Goal: Navigation & Orientation: Find specific page/section

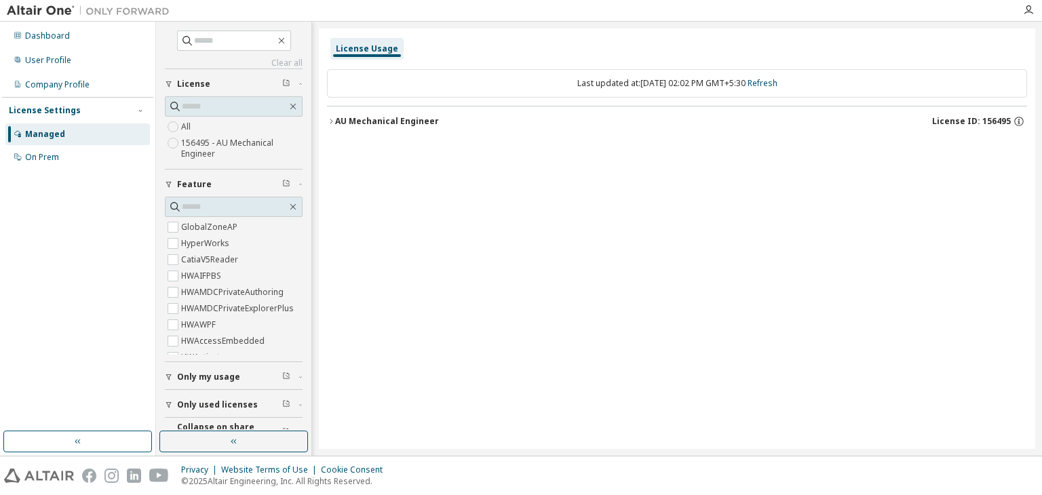
click at [331, 119] on icon "button" at bounding box center [331, 121] width 8 height 8
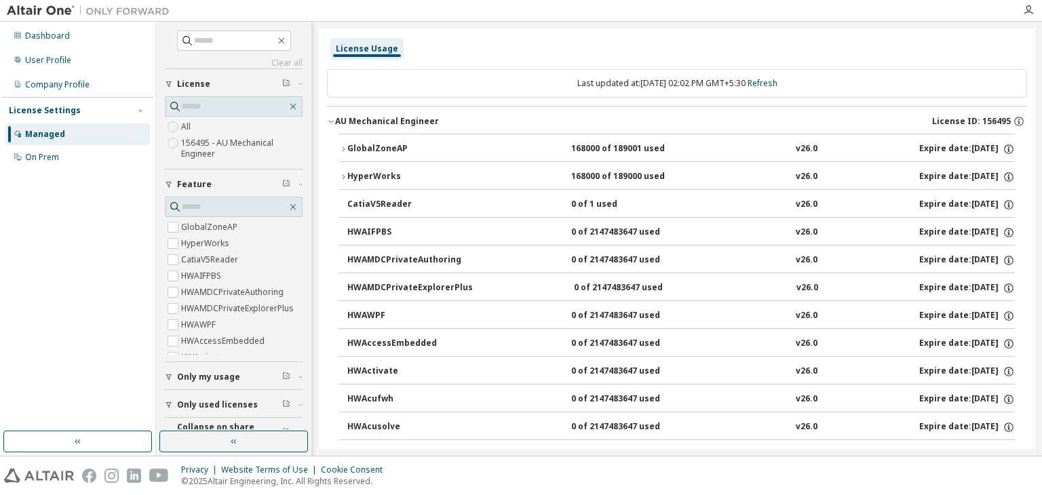
click at [341, 150] on icon "button" at bounding box center [343, 149] width 8 height 8
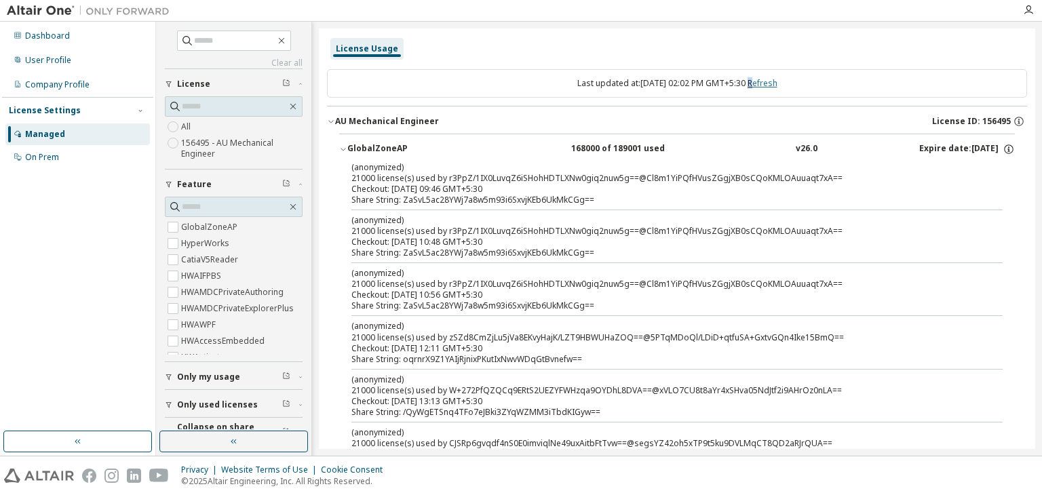
click at [761, 82] on link "Refresh" at bounding box center [763, 83] width 30 height 12
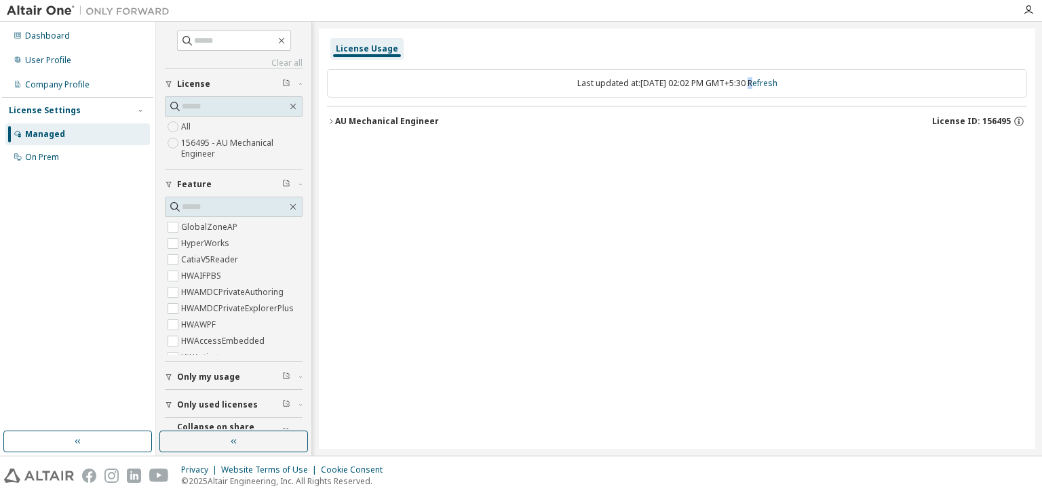
click at [331, 123] on icon "button" at bounding box center [331, 121] width 8 height 8
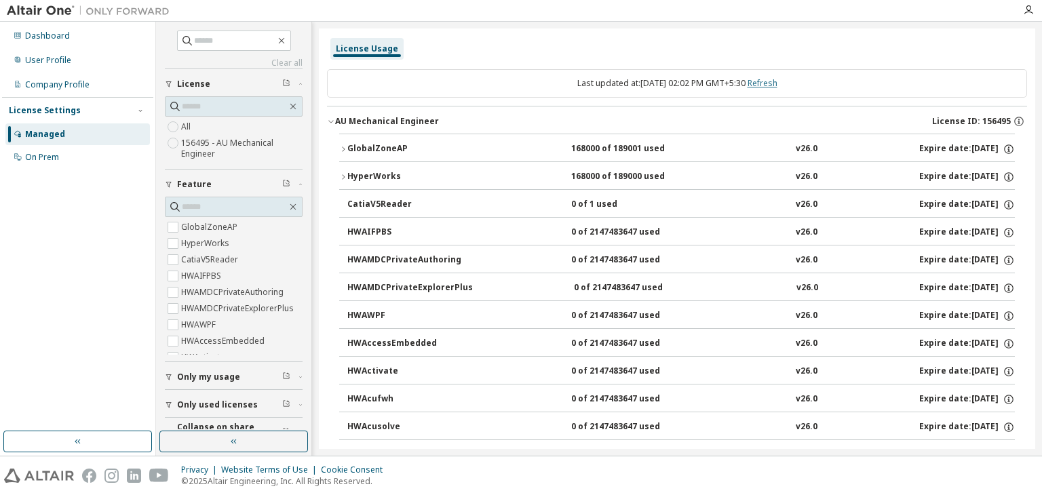
click at [777, 86] on link "Refresh" at bounding box center [763, 83] width 30 height 12
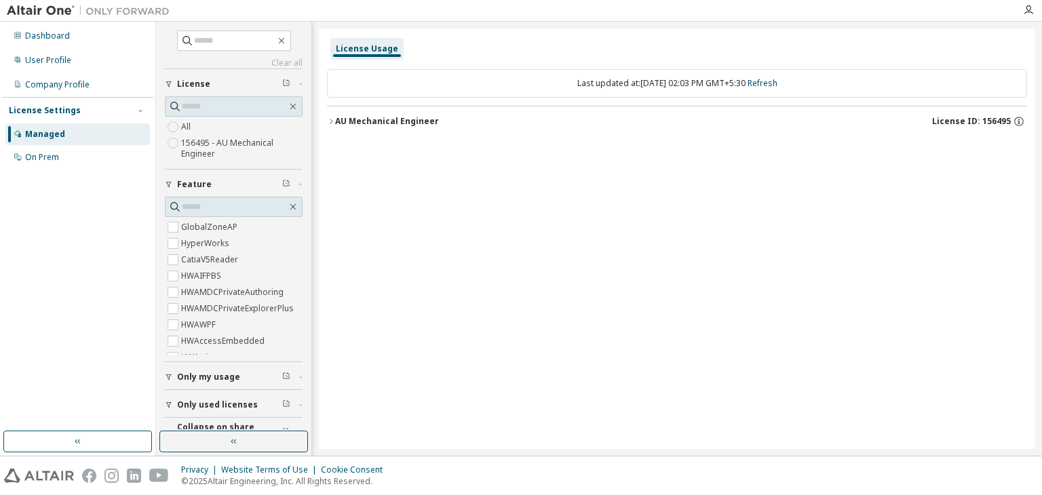
click at [331, 120] on icon "button" at bounding box center [331, 121] width 3 height 5
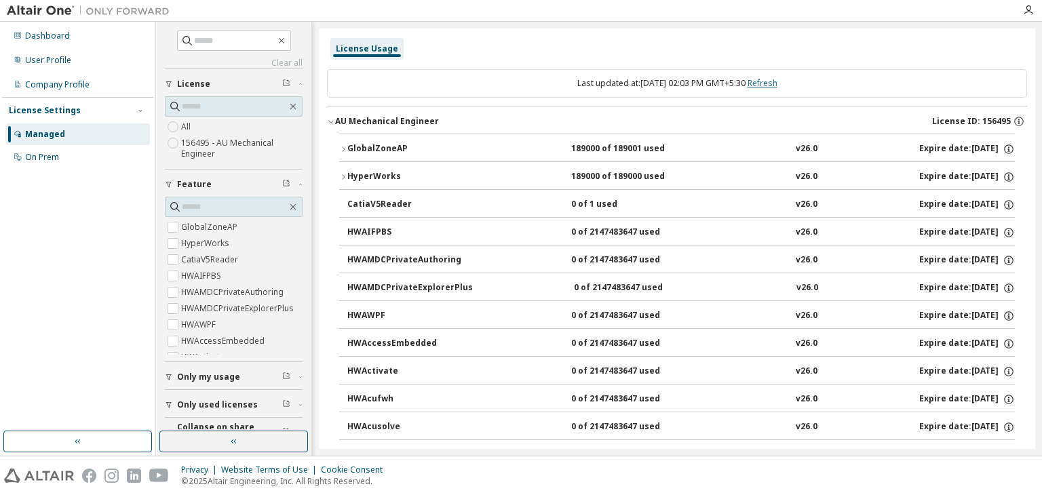
click at [771, 84] on link "Refresh" at bounding box center [763, 83] width 30 height 12
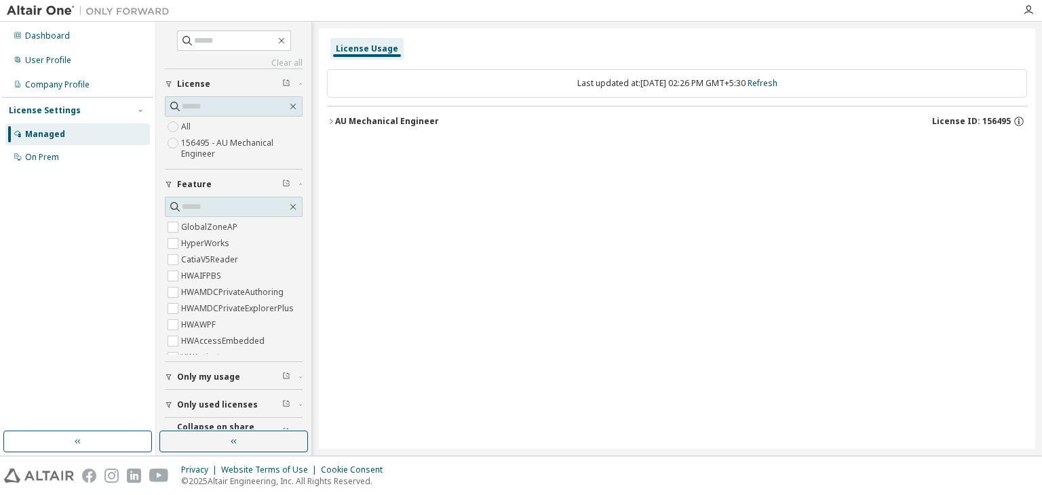
click at [328, 123] on icon "button" at bounding box center [331, 121] width 8 height 8
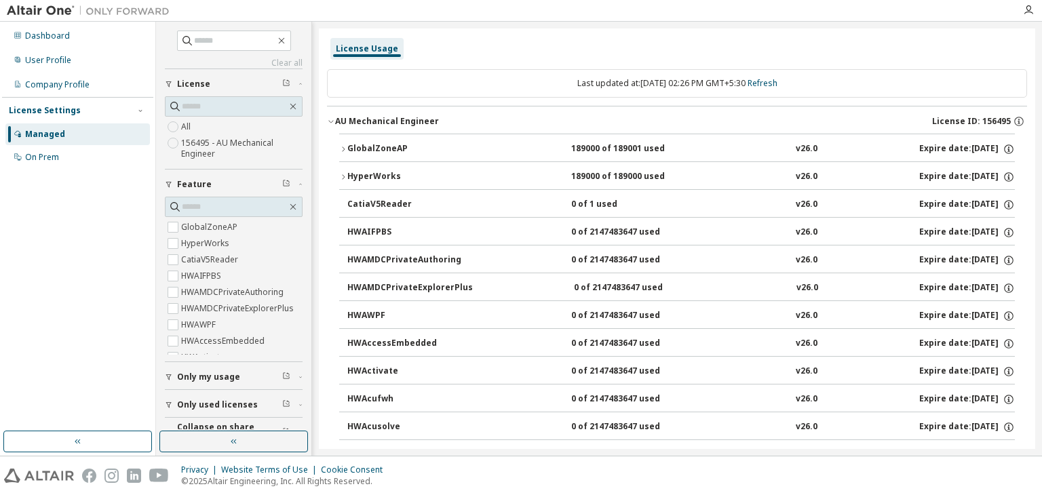
click at [59, 300] on div "Dashboard User Profile Company Profile License Settings Managed On Prem" at bounding box center [77, 227] width 151 height 406
click at [786, 89] on div "Last updated at: [DATE] 02:26 PM GMT+5:30 Refresh" at bounding box center [677, 83] width 700 height 28
click at [777, 88] on link "Refresh" at bounding box center [763, 83] width 30 height 12
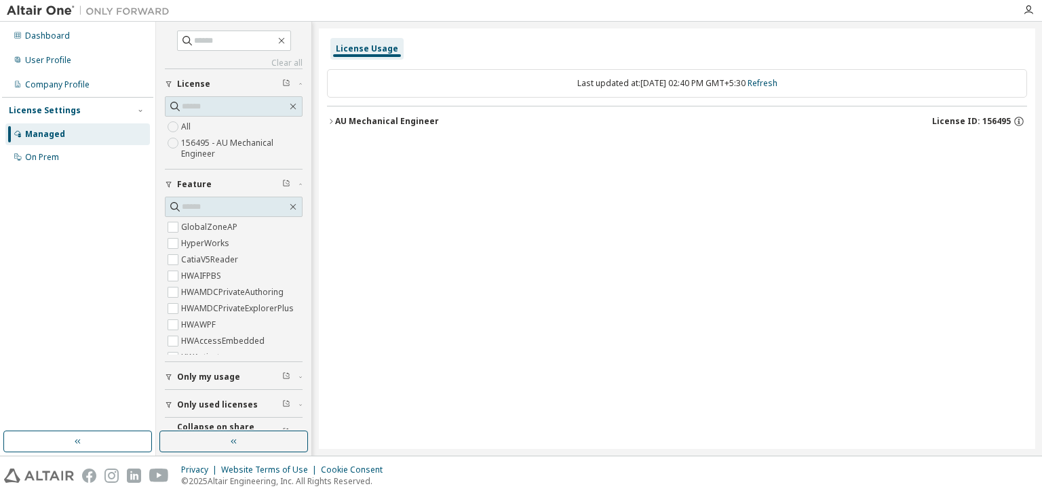
click at [330, 121] on icon "button" at bounding box center [331, 121] width 8 height 8
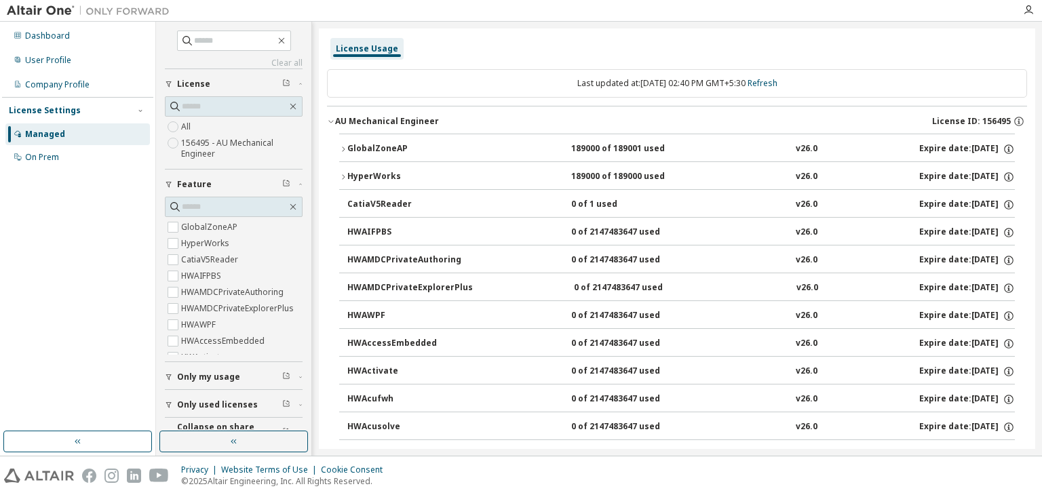
click at [650, 469] on div "Privacy Website Terms of Use Cookie Consent © 2025 Altair Engineering, Inc. All…" at bounding box center [521, 476] width 1042 height 39
click at [347, 147] on div "GlobalZoneAP" at bounding box center [408, 149] width 122 height 12
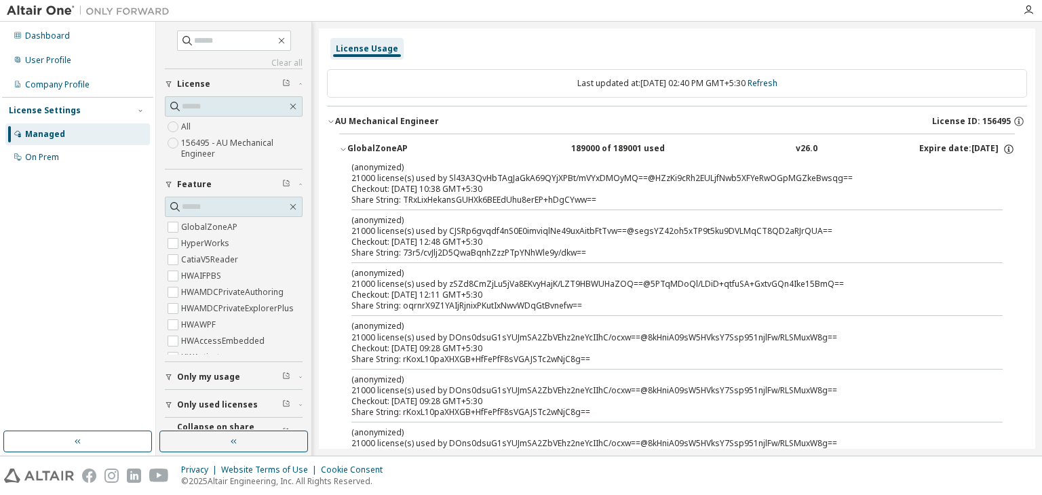
click at [448, 195] on div "Share String: TRxLixHekansGUHXk6BEEdUhu8erEP+hDgCYww==" at bounding box center [660, 200] width 619 height 11
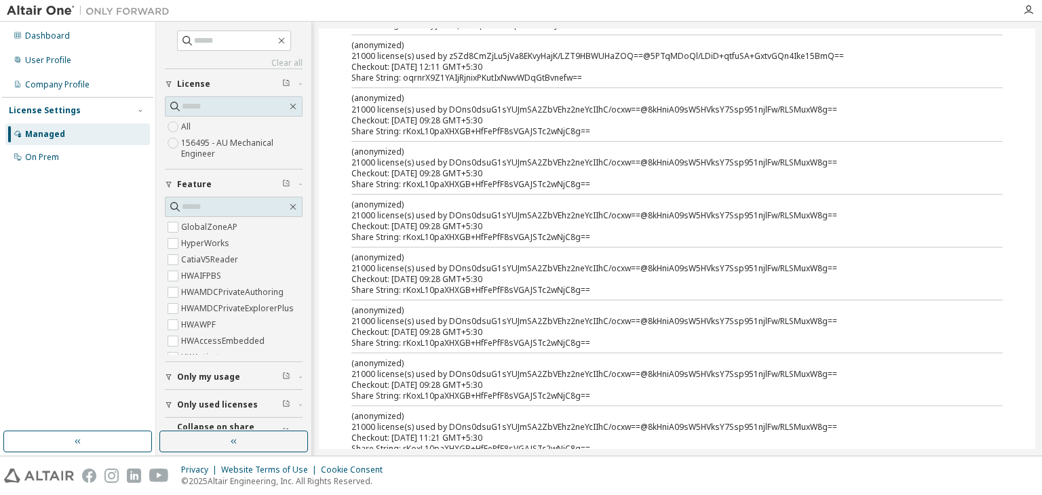
scroll to position [1, 0]
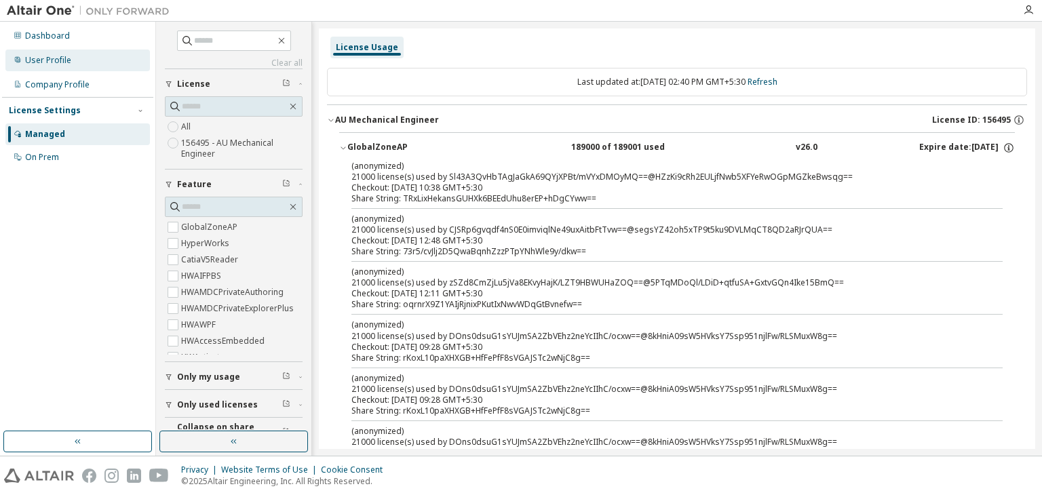
click at [62, 63] on div "User Profile" at bounding box center [48, 60] width 46 height 11
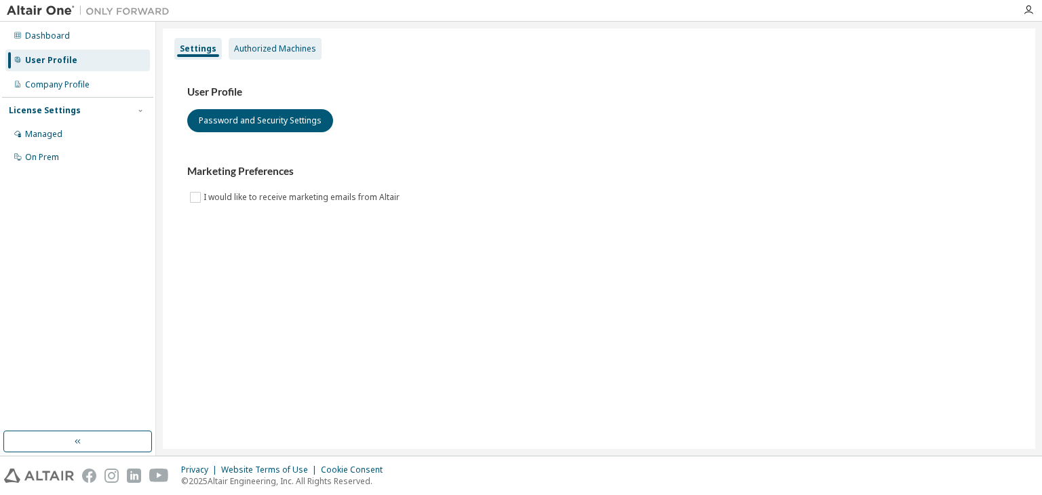
click at [274, 54] on div "Authorized Machines" at bounding box center [275, 48] width 82 height 11
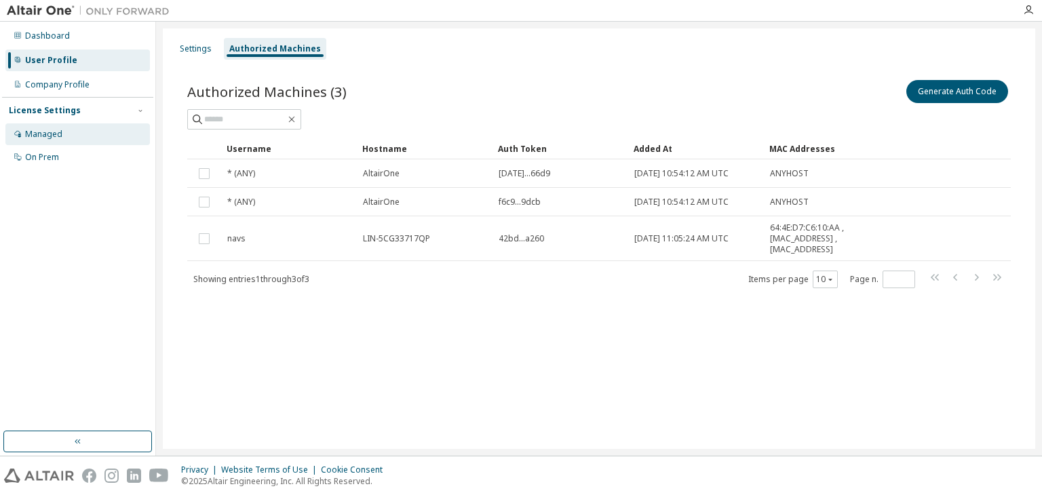
click at [70, 132] on div "Managed" at bounding box center [77, 134] width 144 height 22
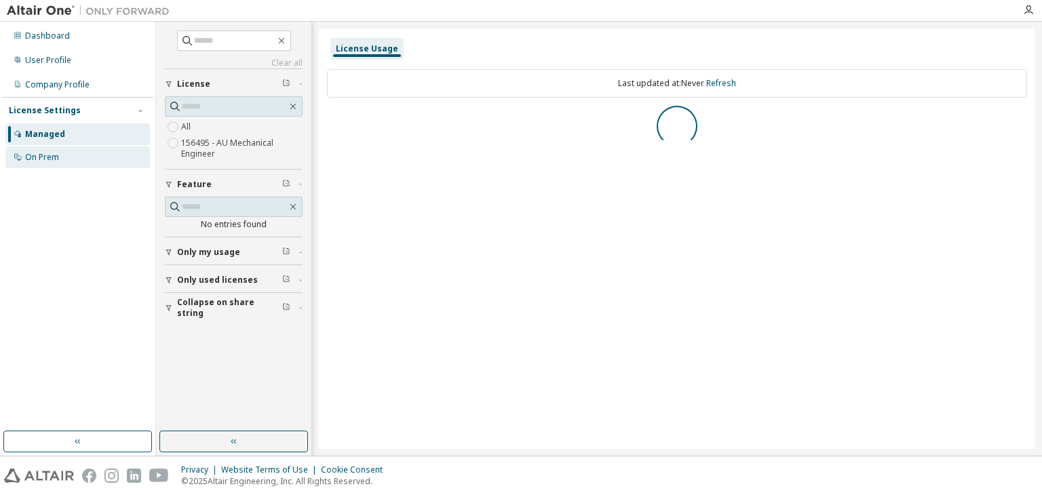
click at [52, 159] on div "On Prem" at bounding box center [42, 157] width 34 height 11
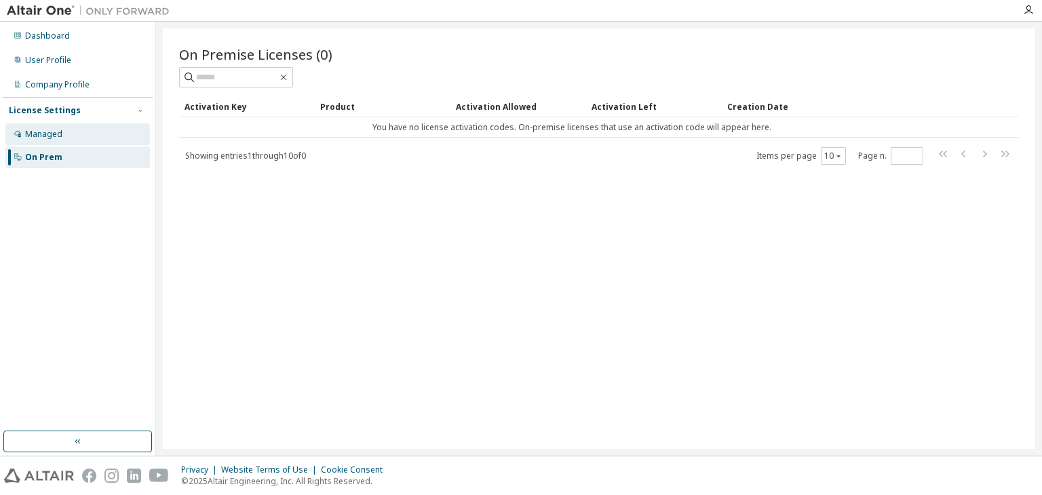
click at [52, 136] on div "Managed" at bounding box center [43, 134] width 37 height 11
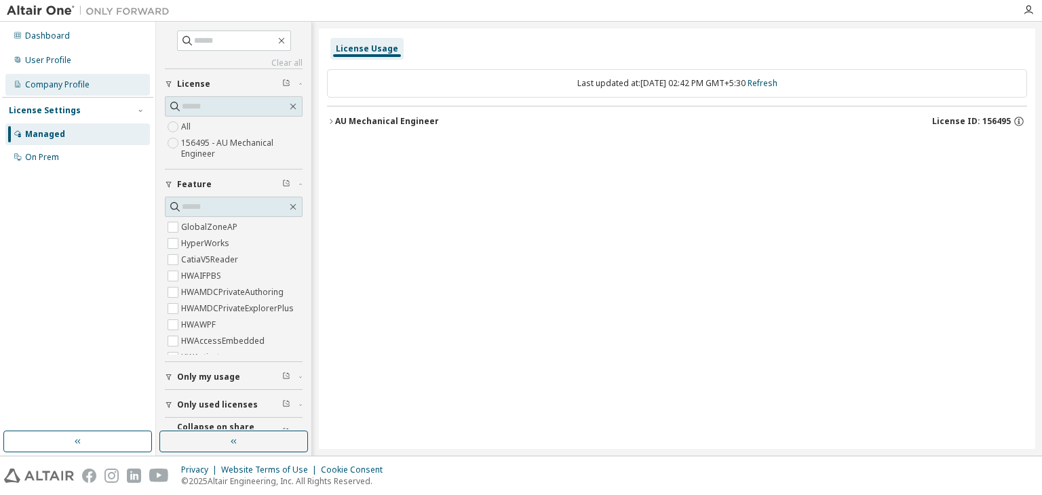
click at [69, 85] on div "Company Profile" at bounding box center [57, 84] width 64 height 11
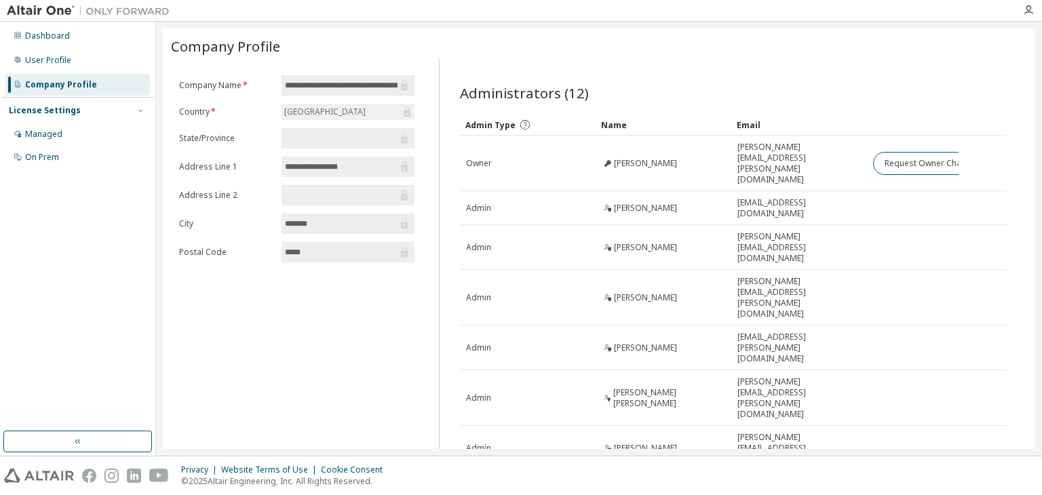
click at [767, 75] on div "Administrators (12) Clear Load Save Save As Field Operator Value Select filter …" at bounding box center [733, 351] width 579 height 568
click at [68, 60] on div "User Profile" at bounding box center [48, 60] width 46 height 11
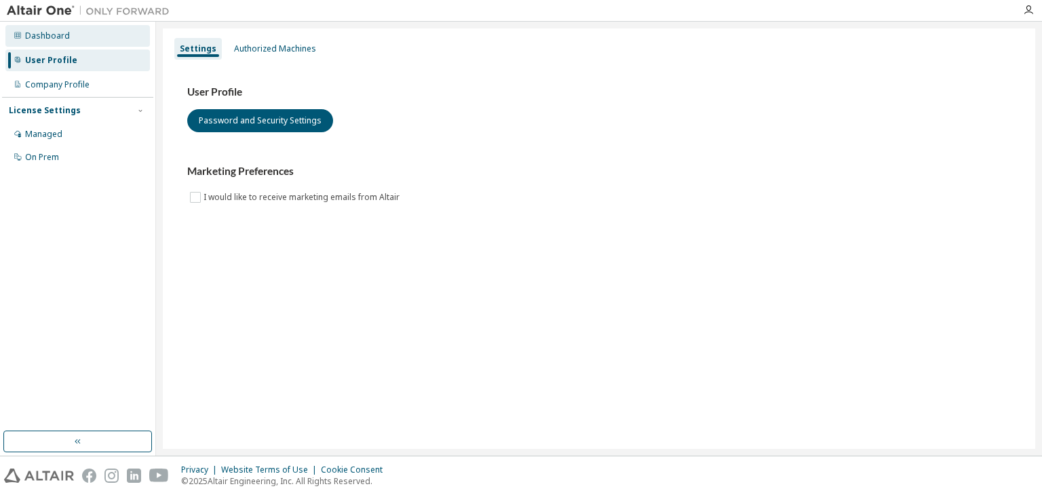
click at [56, 40] on div "Dashboard" at bounding box center [47, 36] width 45 height 11
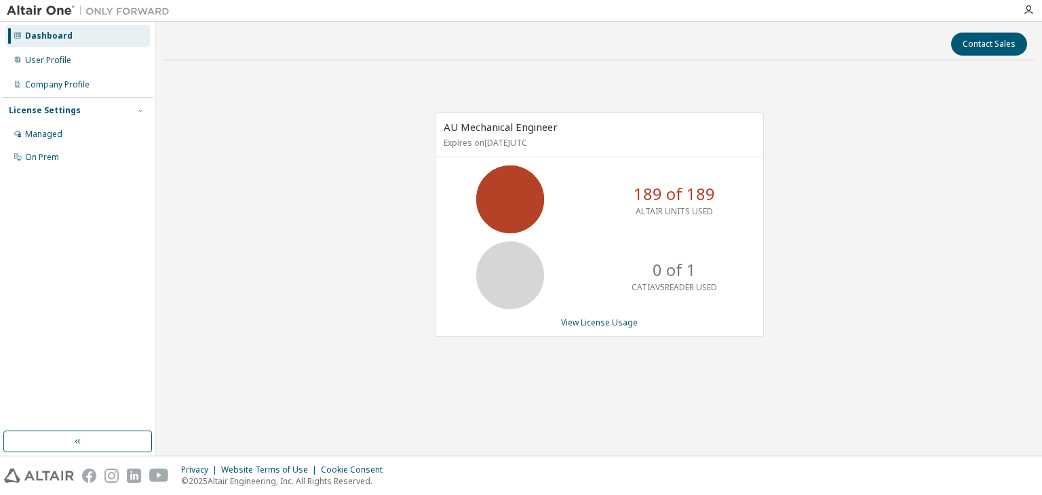
click at [493, 191] on icon at bounding box center [510, 199] width 34 height 34
click at [586, 326] on link "View License Usage" at bounding box center [599, 323] width 77 height 12
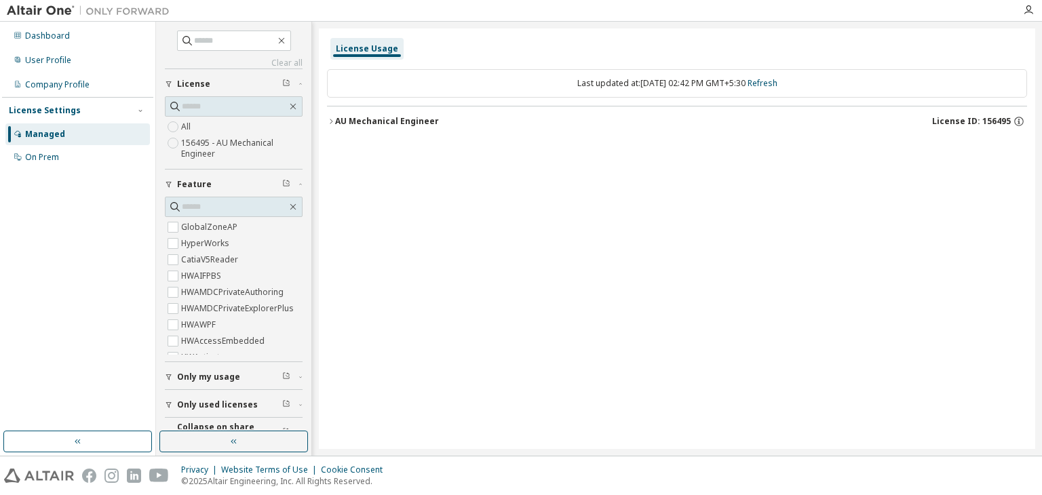
click at [330, 115] on button "AU Mechanical Engineer License ID: 156495" at bounding box center [677, 122] width 700 height 30
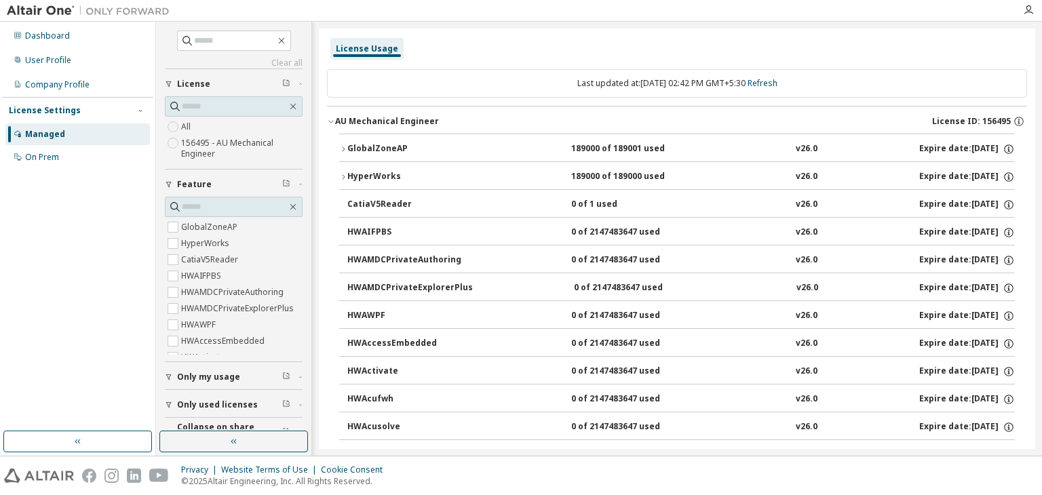
click at [343, 147] on icon "button" at bounding box center [343, 149] width 8 height 8
